Goal: Task Accomplishment & Management: Use online tool/utility

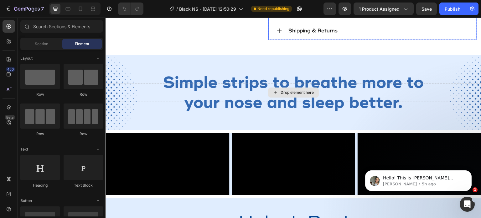
scroll to position [240, 0]
click at [79, 8] on icon at bounding box center [80, 9] width 6 height 6
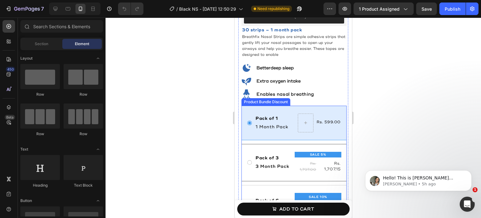
scroll to position [200, 0]
click at [272, 144] on div "Pack of 3 Text Block 3 Month Pack Text Block SALE 5% Product Badge Rs. 1,797.00…" at bounding box center [293, 163] width 105 height 38
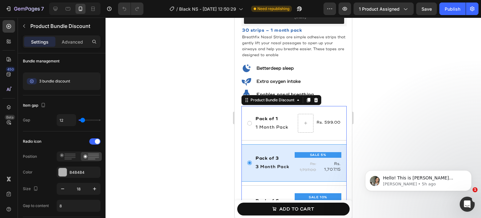
scroll to position [0, 0]
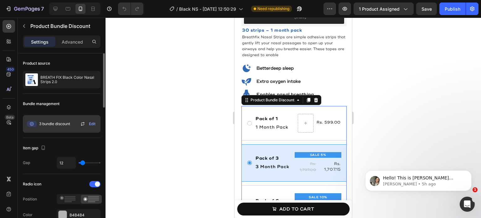
click at [92, 125] on span "Edit" at bounding box center [92, 124] width 7 height 6
click at [66, 45] on p "Advanced" at bounding box center [72, 42] width 21 height 7
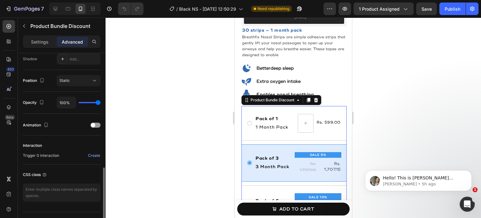
scroll to position [225, 0]
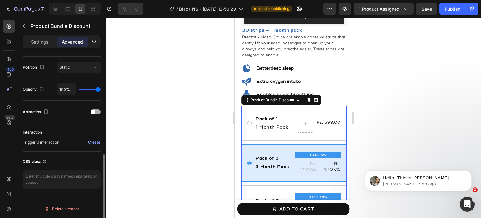
click at [96, 111] on div at bounding box center [95, 111] width 10 height 5
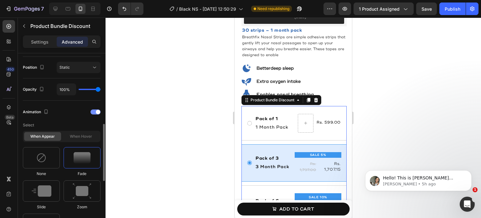
click at [96, 111] on span at bounding box center [98, 112] width 4 height 4
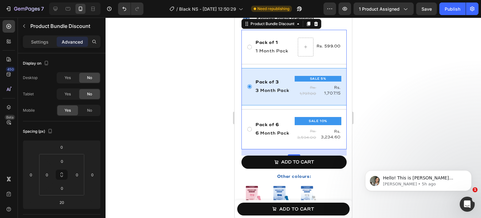
scroll to position [291, 0]
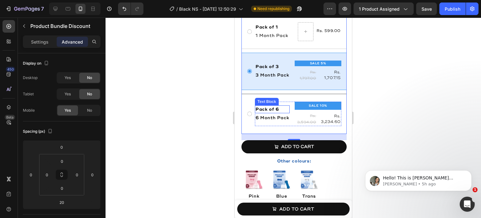
click at [269, 106] on p "Pack of 6" at bounding box center [271, 109] width 33 height 7
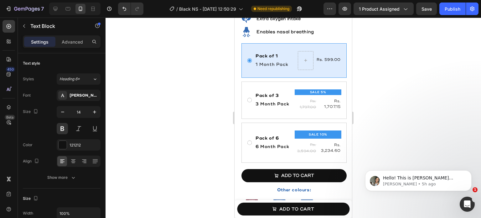
scroll to position [234, 0]
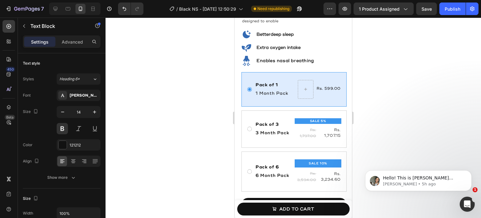
click at [321, 131] on div "Pack of 3 Text Block 3 Month Pack Text Block SALE 5% Product Badge Rs. 1,797.00…" at bounding box center [293, 129] width 105 height 38
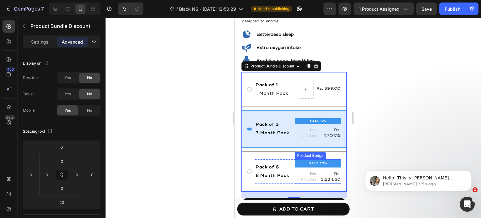
click at [298, 159] on div "SALE 10%" at bounding box center [318, 163] width 47 height 8
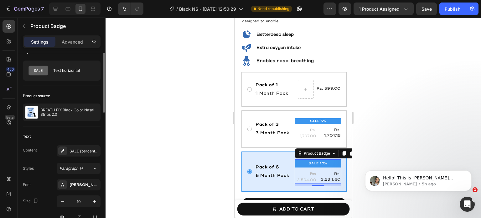
scroll to position [0, 0]
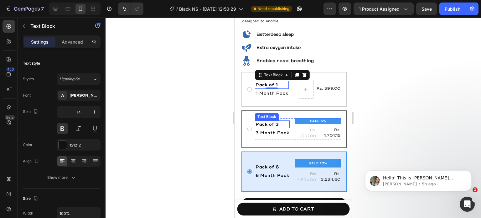
click at [280, 121] on p "Pack of 3" at bounding box center [271, 124] width 33 height 7
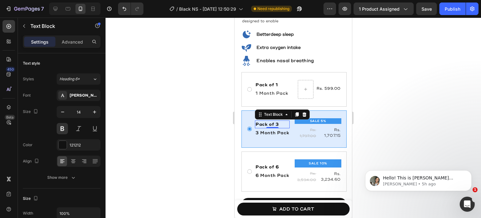
click at [280, 121] on p "Pack of 3" at bounding box center [271, 124] width 33 height 7
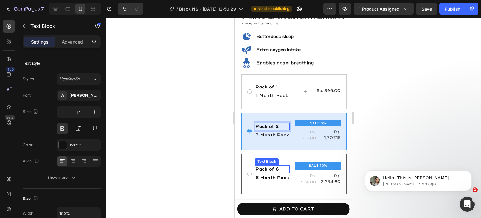
click at [279, 166] on p "Pack of 6" at bounding box center [271, 169] width 33 height 7
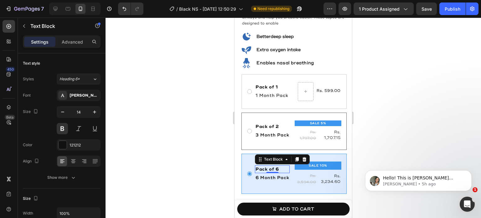
click at [279, 166] on p "Pack of 6" at bounding box center [271, 169] width 33 height 7
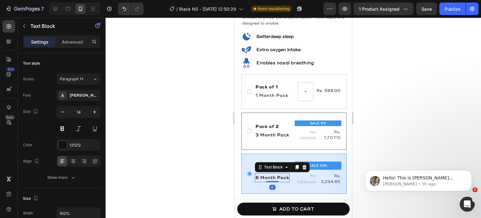
click at [260, 173] on p "6 Month Pack" at bounding box center [271, 177] width 33 height 8
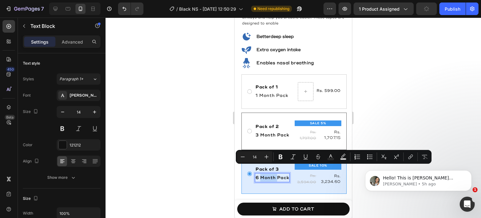
click at [259, 173] on p "6 Month Pack" at bounding box center [271, 177] width 33 height 8
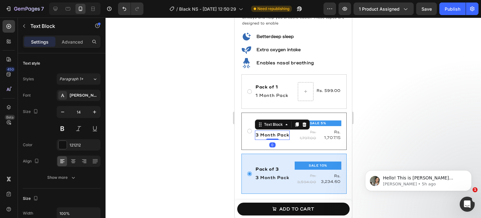
click at [258, 131] on p "3 Month Pack" at bounding box center [271, 135] width 33 height 8
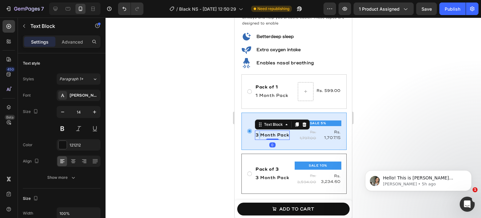
click at [258, 131] on p "3 Month Pack" at bounding box center [271, 135] width 33 height 8
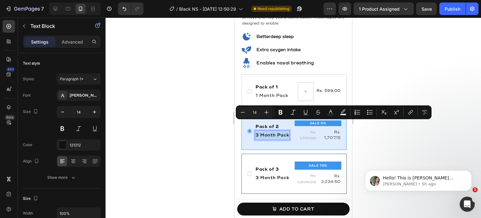
click at [258, 131] on p "3 Month Pack" at bounding box center [271, 135] width 33 height 8
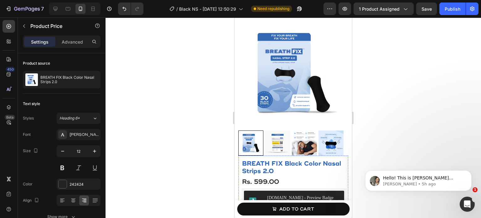
scroll to position [12, 0]
click at [447, 11] on div "Publish" at bounding box center [452, 9] width 16 height 7
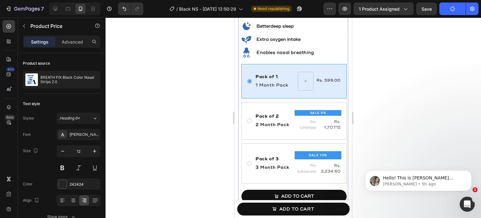
scroll to position [244, 0]
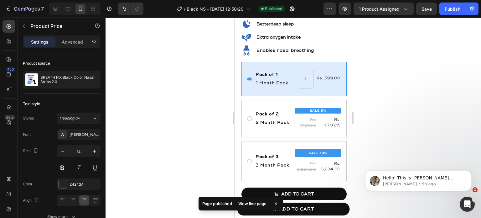
click at [249, 204] on div "View live page" at bounding box center [252, 203] width 36 height 9
